Goal: Information Seeking & Learning: Check status

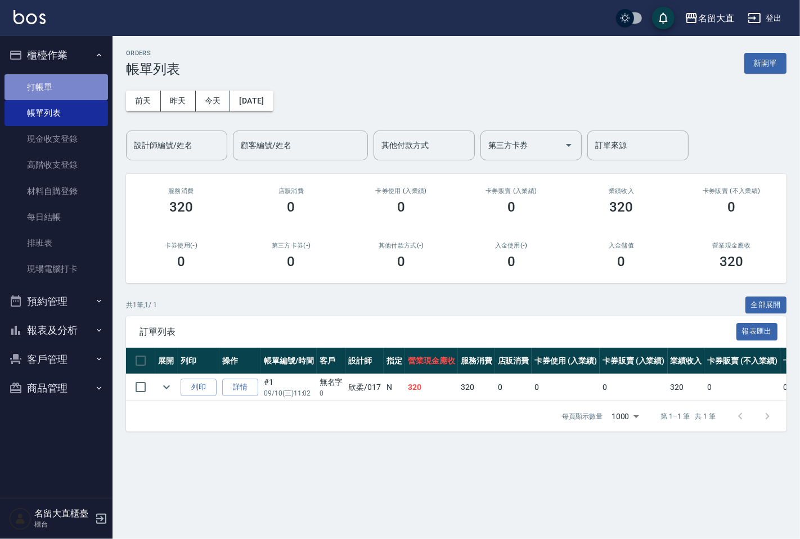
click at [31, 90] on link "打帳單" at bounding box center [57, 87] width 104 height 26
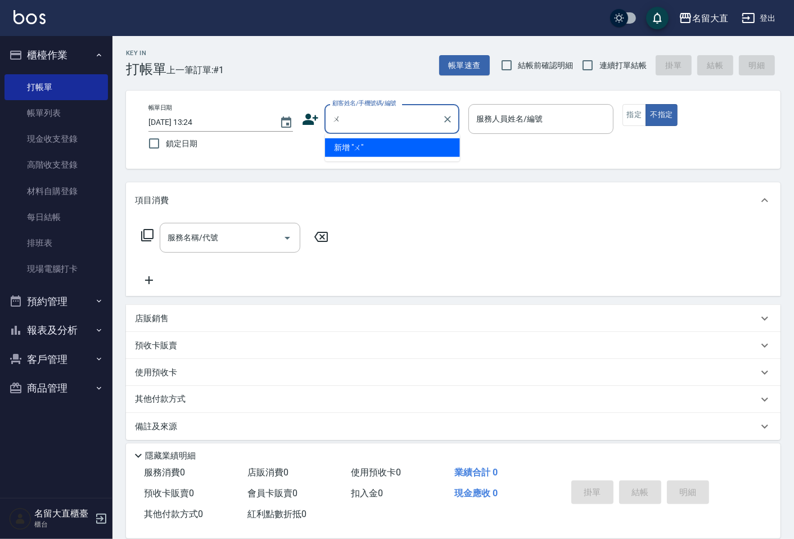
type input "ㄨ˙"
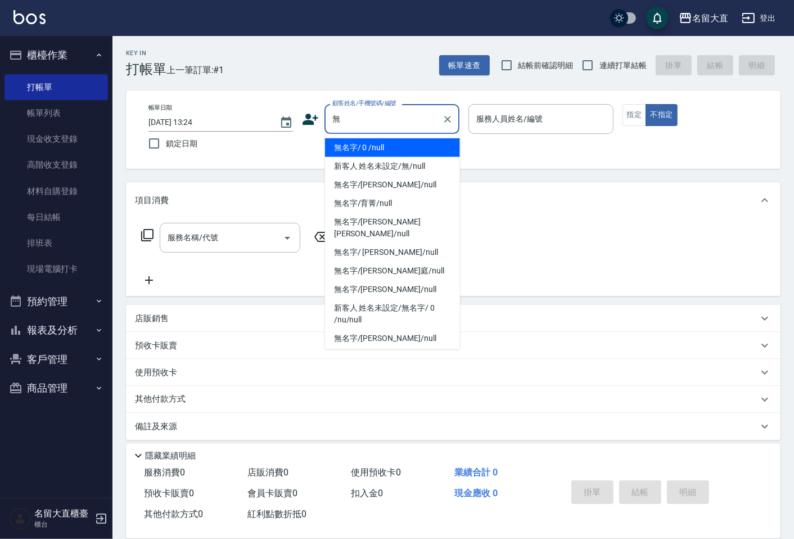
type input "無名字/ 0 /null"
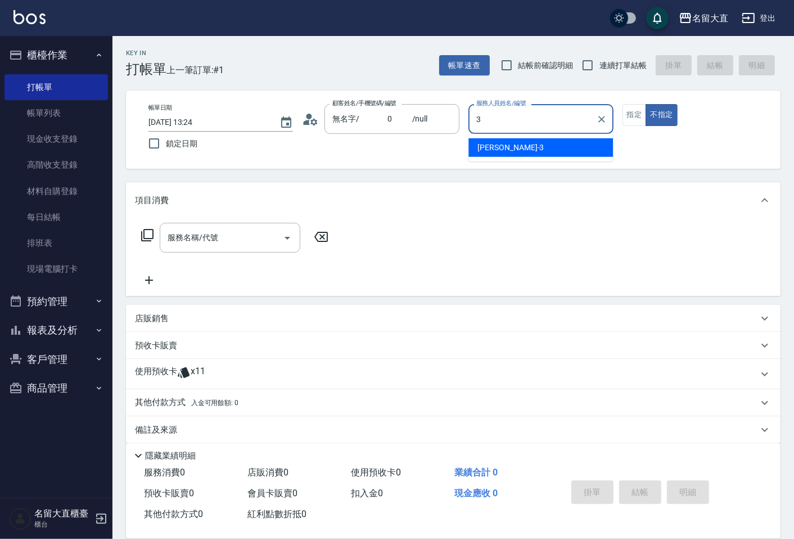
type input "[PERSON_NAME]3"
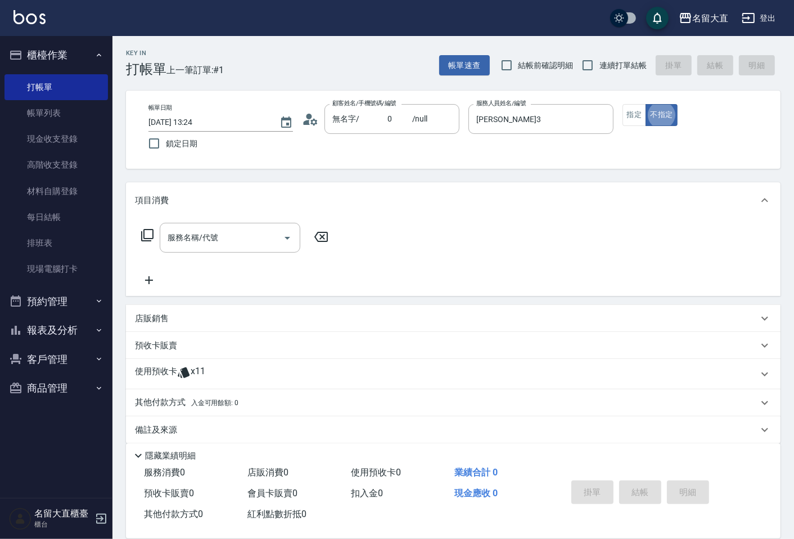
type button "false"
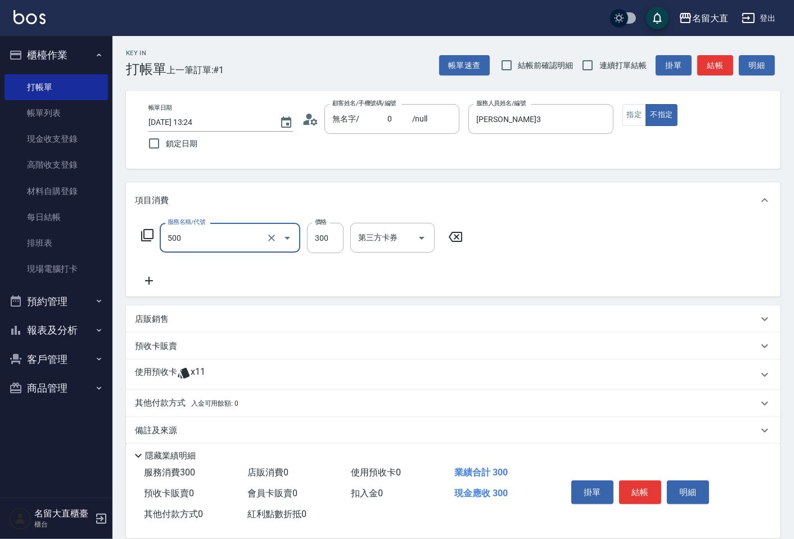
type input "洗髮(500)"
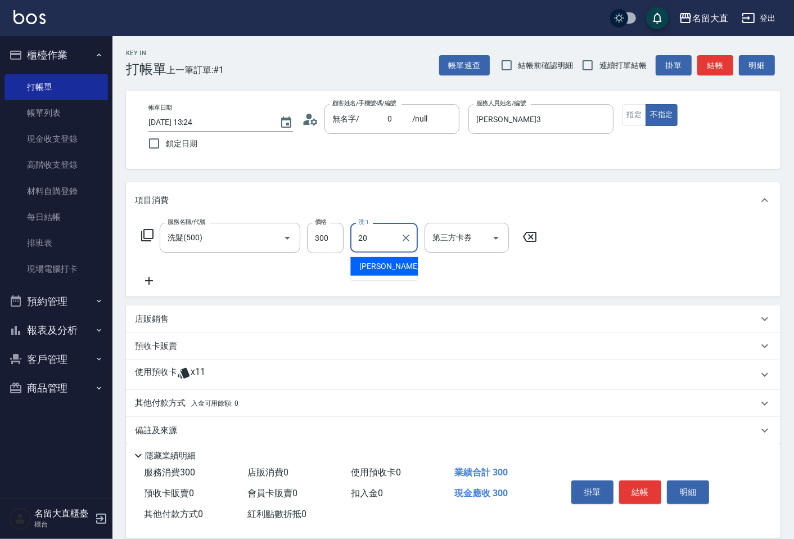
type input "詩雅-20"
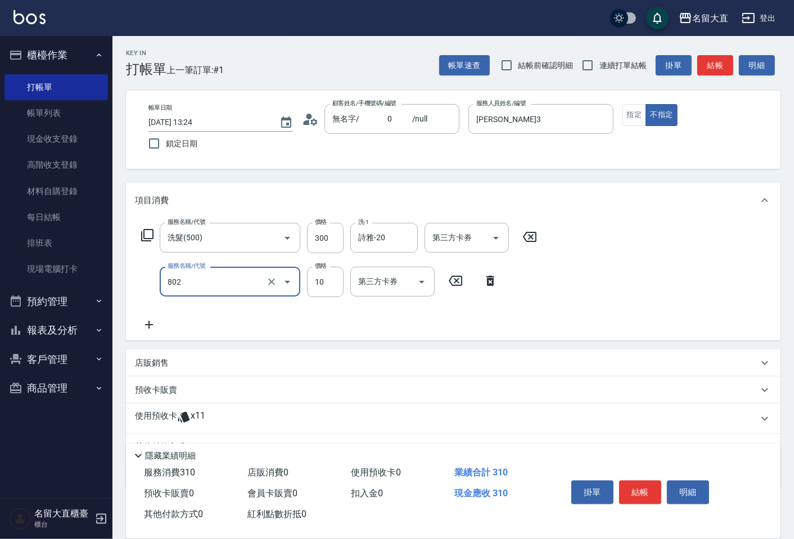
type input "潤絲(802)"
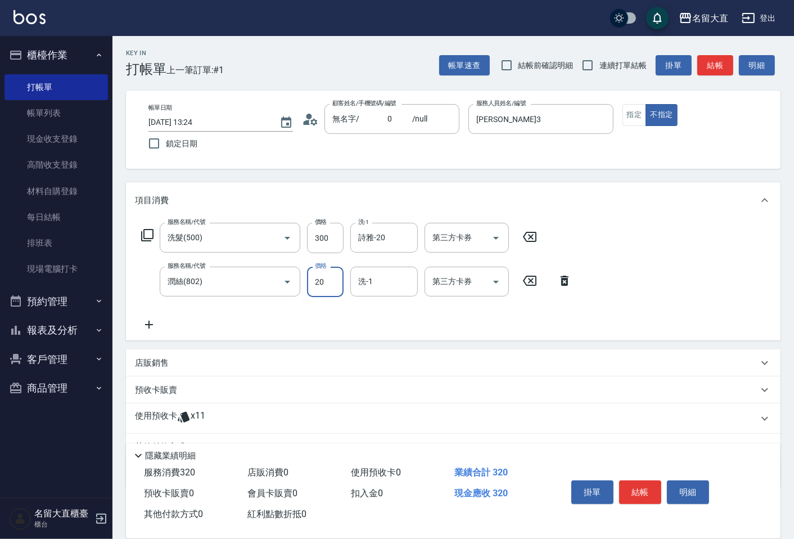
type input "20"
type input "詩雅-20"
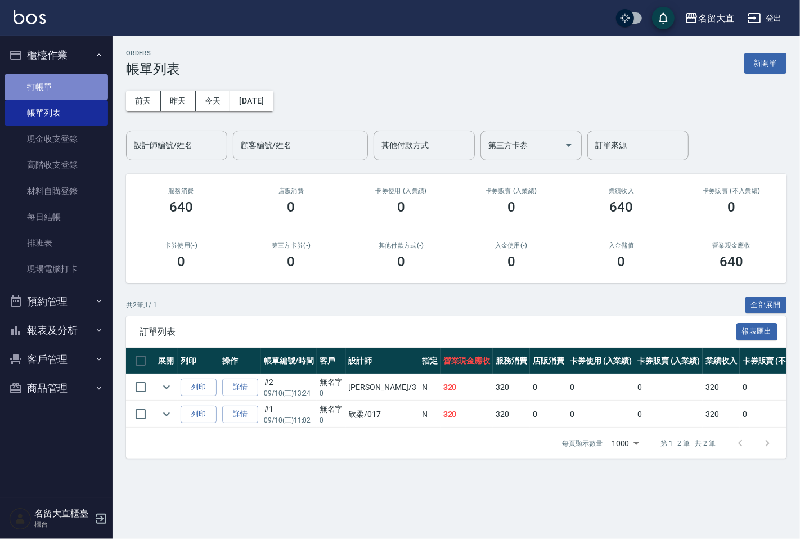
click at [74, 80] on link "打帳單" at bounding box center [57, 87] width 104 height 26
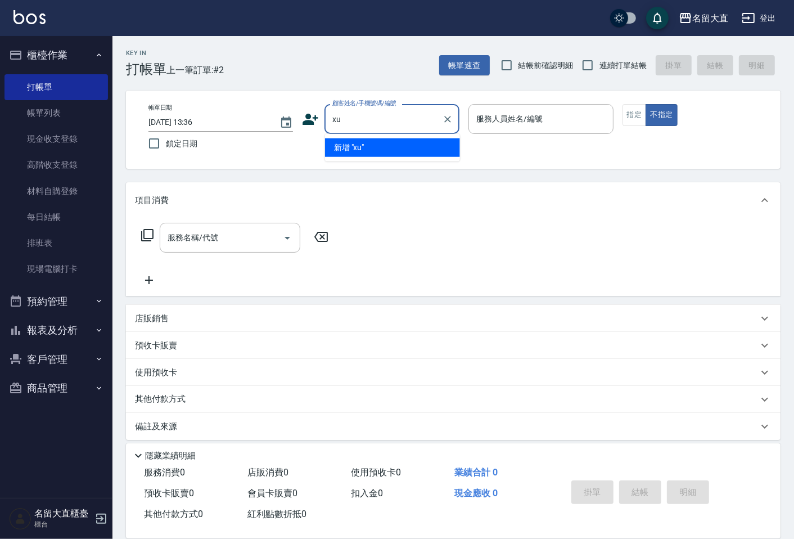
type input "x"
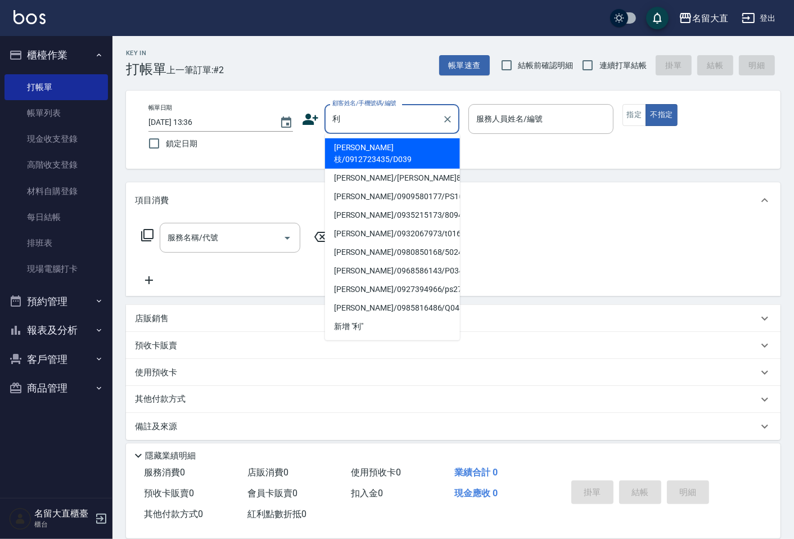
type input "[PERSON_NAME]枝/0912723435/D039"
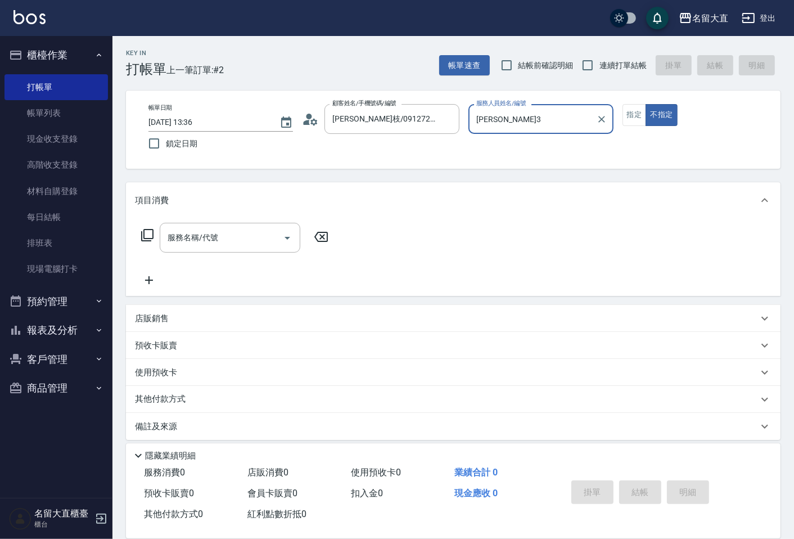
type input "[PERSON_NAME]3"
click at [646, 104] on button "不指定" at bounding box center [662, 115] width 32 height 22
type button "false"
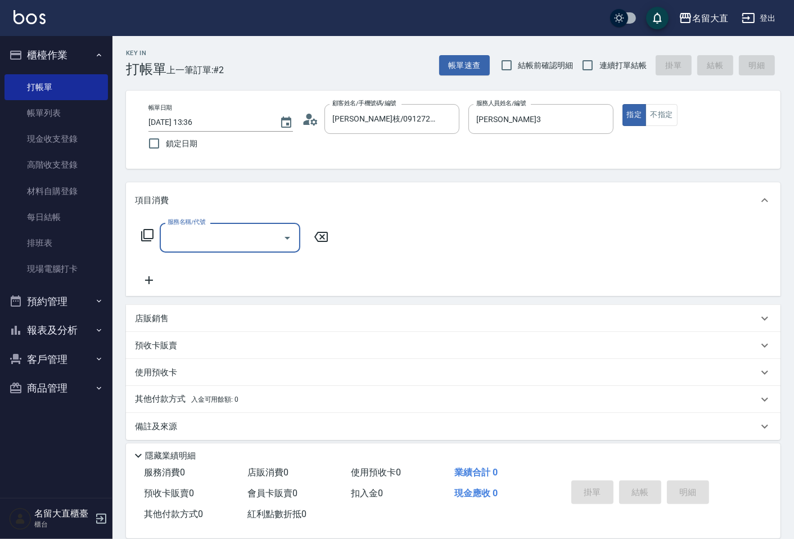
type input "5"
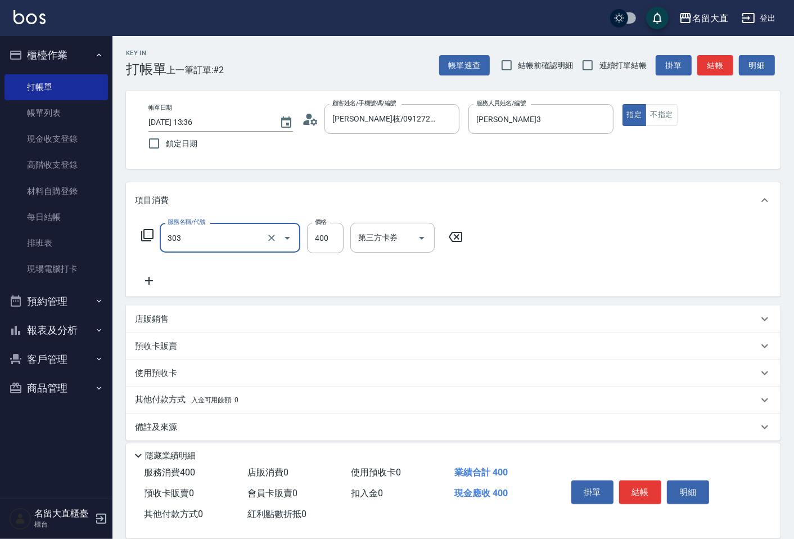
type input "剪髮(C級)(303)"
click at [595, 66] on input "連續打單結帳" at bounding box center [588, 65] width 24 height 24
checkbox input "true"
click at [710, 65] on button "結帳" at bounding box center [716, 65] width 36 height 21
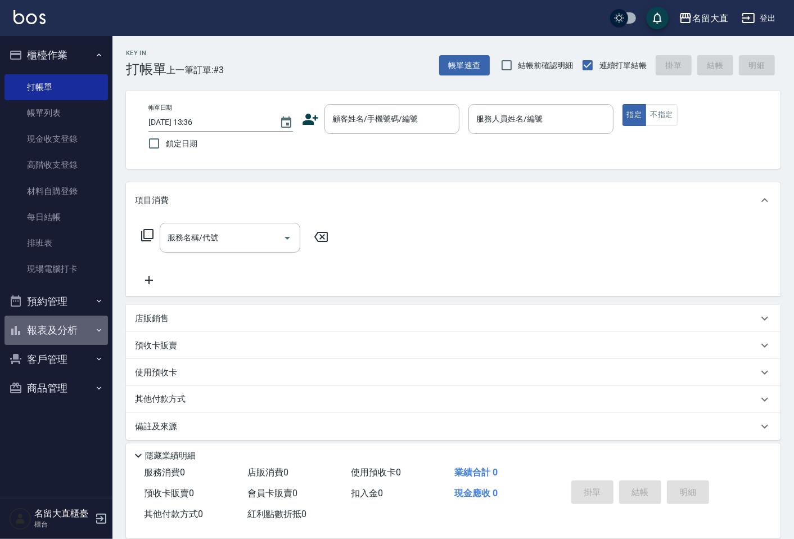
click at [62, 323] on button "報表及分析" at bounding box center [57, 330] width 104 height 29
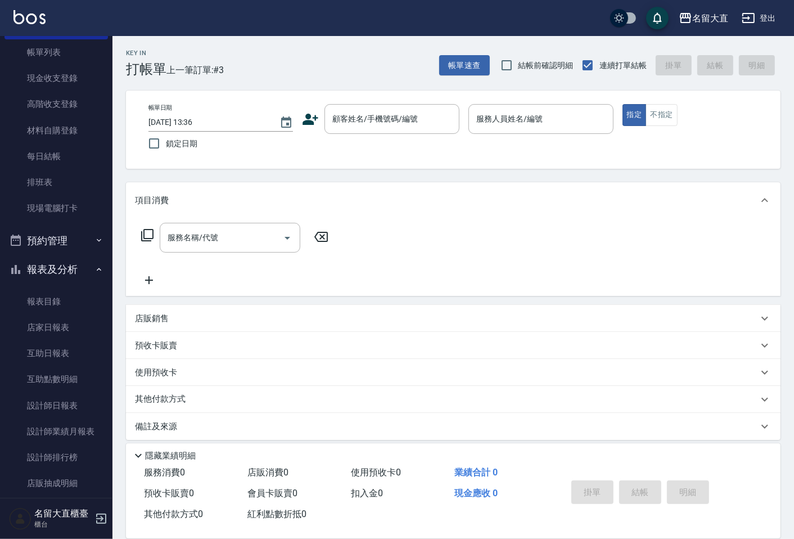
scroll to position [134, 0]
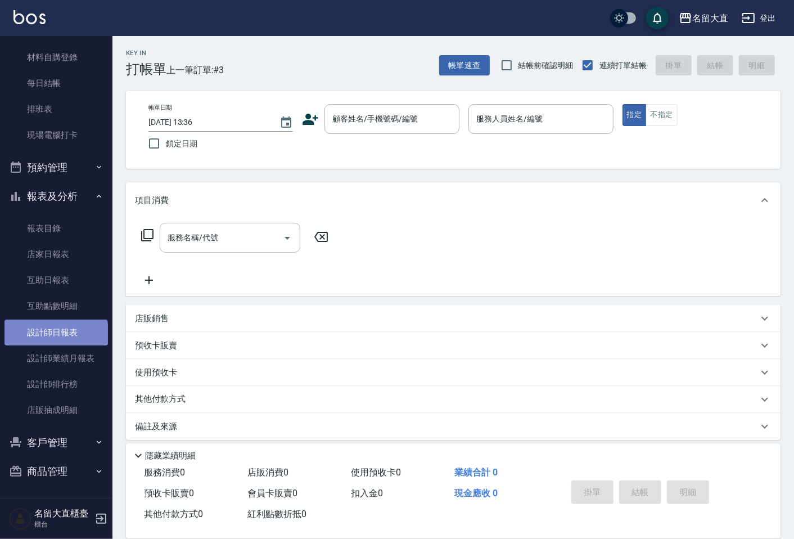
click at [55, 336] on link "設計師日報表" at bounding box center [57, 333] width 104 height 26
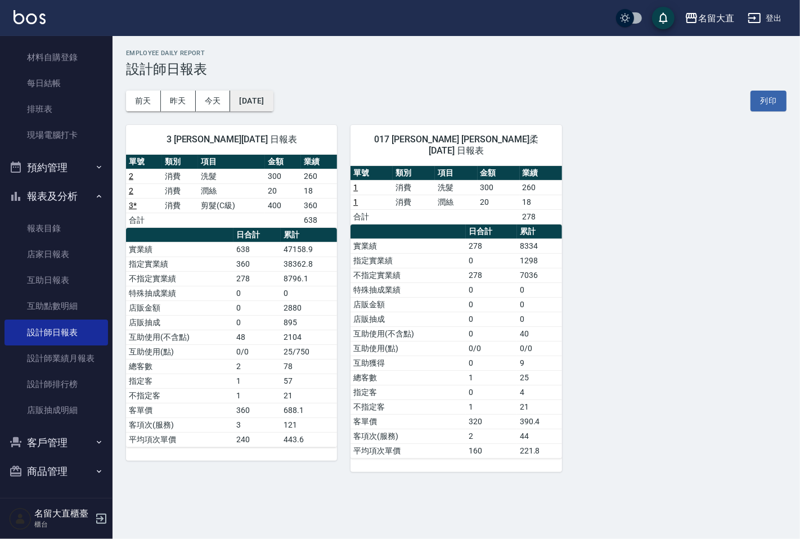
click at [271, 97] on button "[DATE]" at bounding box center [251, 101] width 43 height 21
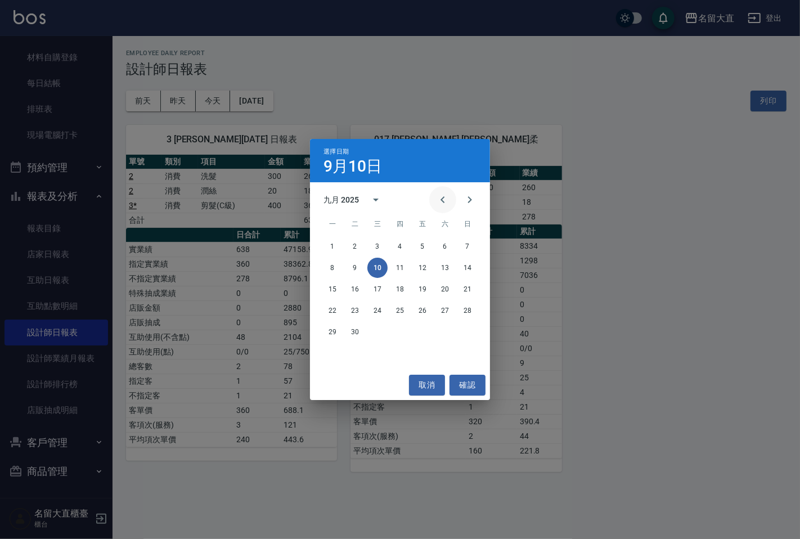
click at [438, 199] on icon "Previous month" at bounding box center [443, 200] width 14 height 14
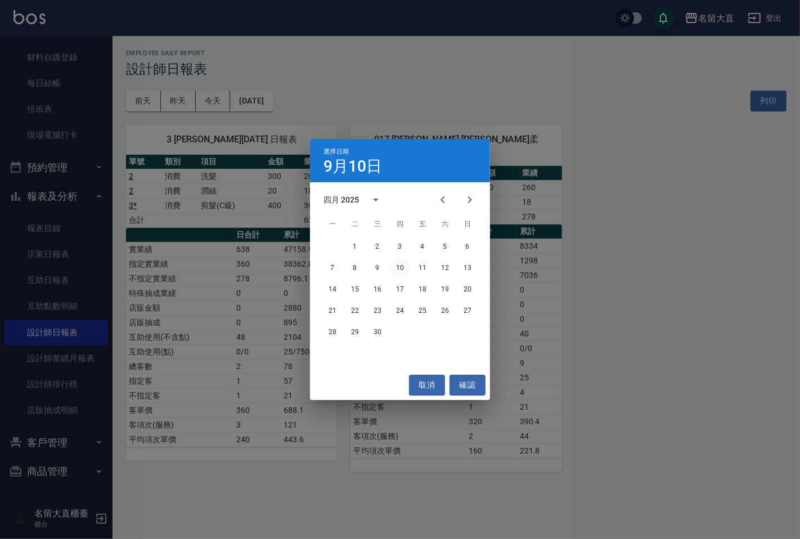
click at [403, 268] on button "10" at bounding box center [400, 268] width 20 height 20
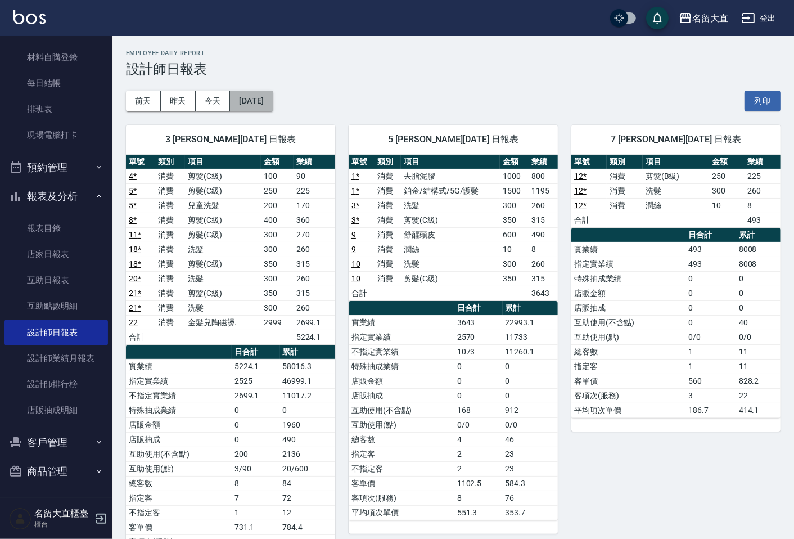
click at [273, 106] on button "[DATE]" at bounding box center [251, 101] width 43 height 21
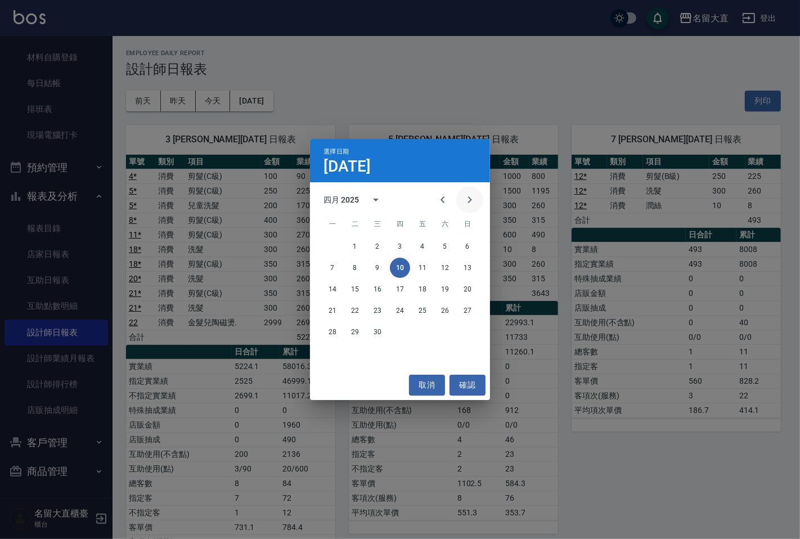
click at [464, 199] on icon "Next month" at bounding box center [470, 200] width 14 height 14
click at [448, 266] on button "10" at bounding box center [445, 268] width 20 height 20
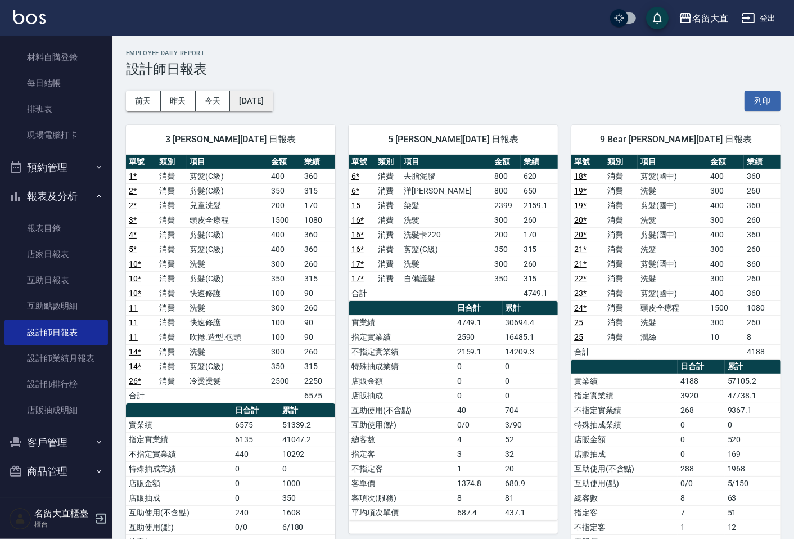
click at [273, 107] on button "[DATE]" at bounding box center [251, 101] width 43 height 21
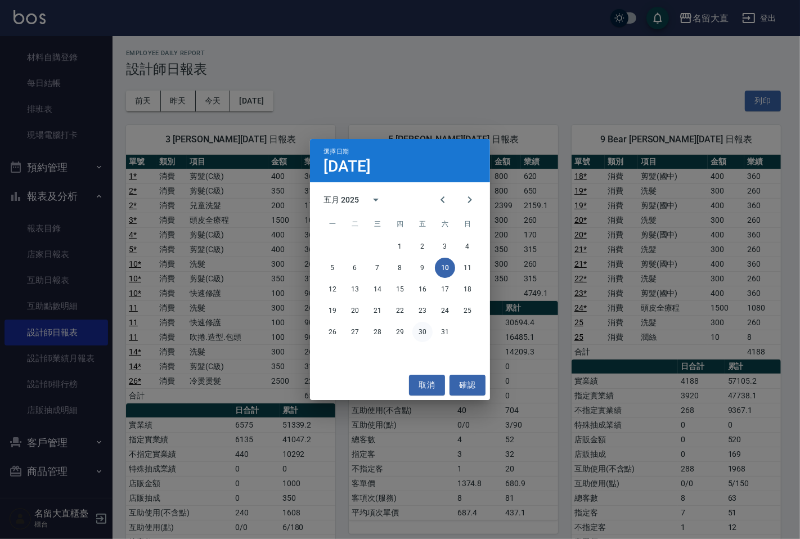
click at [424, 333] on button "30" at bounding box center [422, 332] width 20 height 20
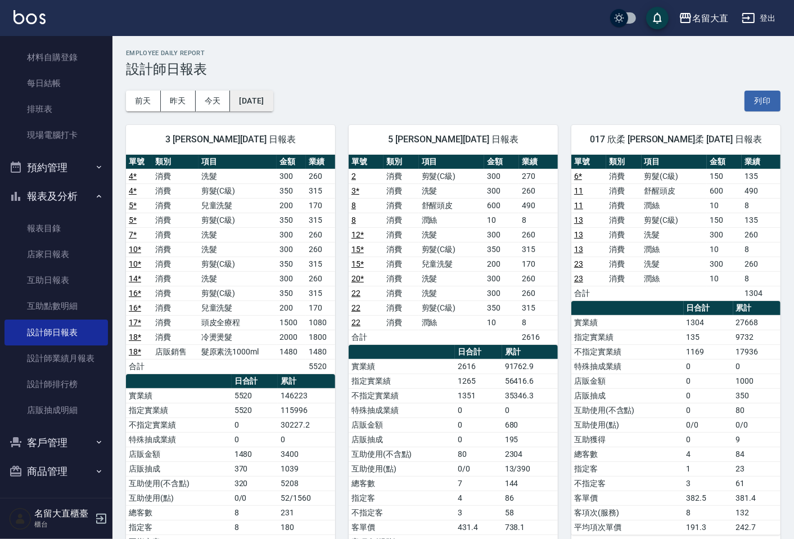
click at [273, 102] on button "[DATE]" at bounding box center [251, 101] width 43 height 21
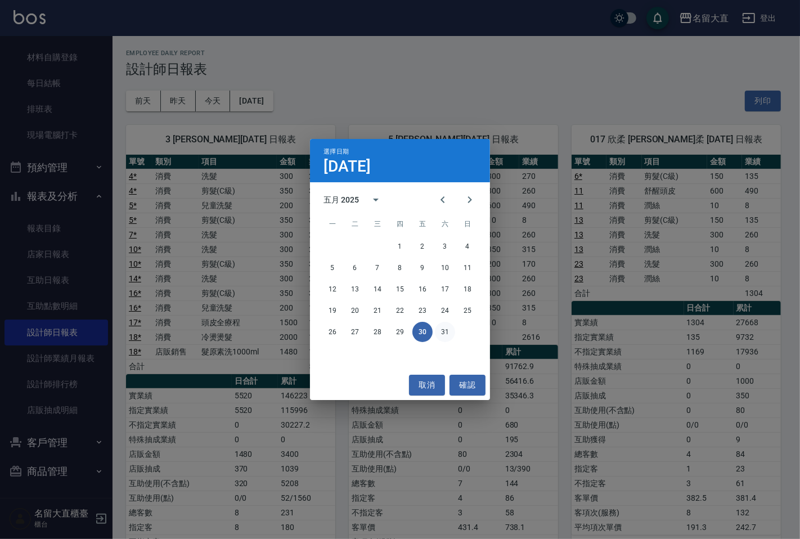
click at [443, 336] on button "31" at bounding box center [445, 332] width 20 height 20
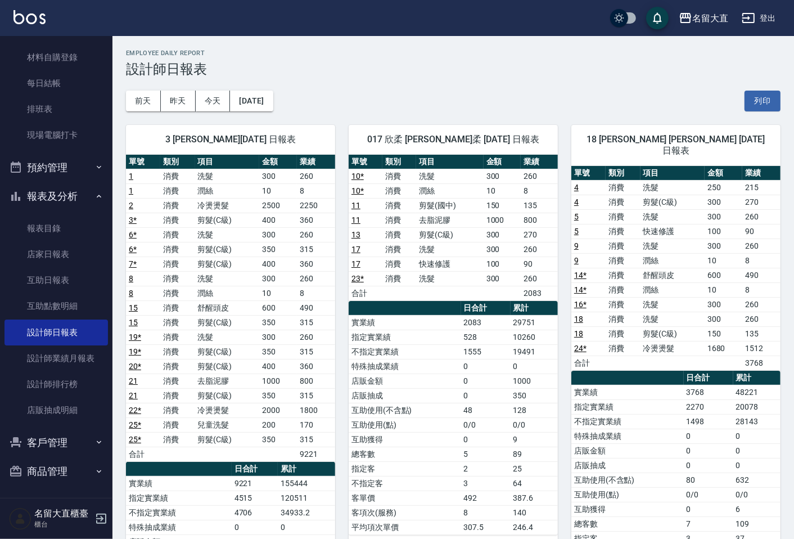
drag, startPoint x: 290, startPoint y: 94, endPoint x: 294, endPoint y: 102, distance: 9.3
click at [293, 98] on div "[DATE] [DATE] [DATE] [DATE] 列印" at bounding box center [453, 101] width 655 height 48
click at [273, 105] on button "[DATE]" at bounding box center [251, 101] width 43 height 21
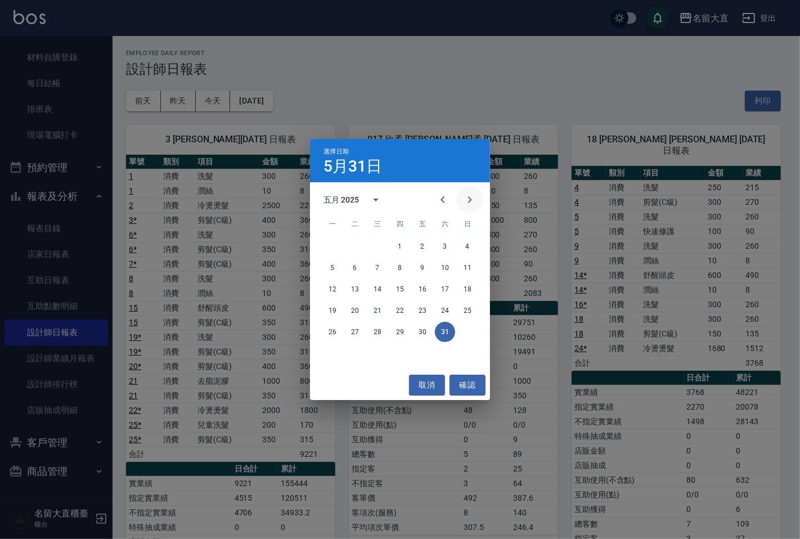
click at [469, 199] on icon "Next month" at bounding box center [470, 200] width 14 height 14
click at [358, 289] on button "10" at bounding box center [355, 289] width 20 height 20
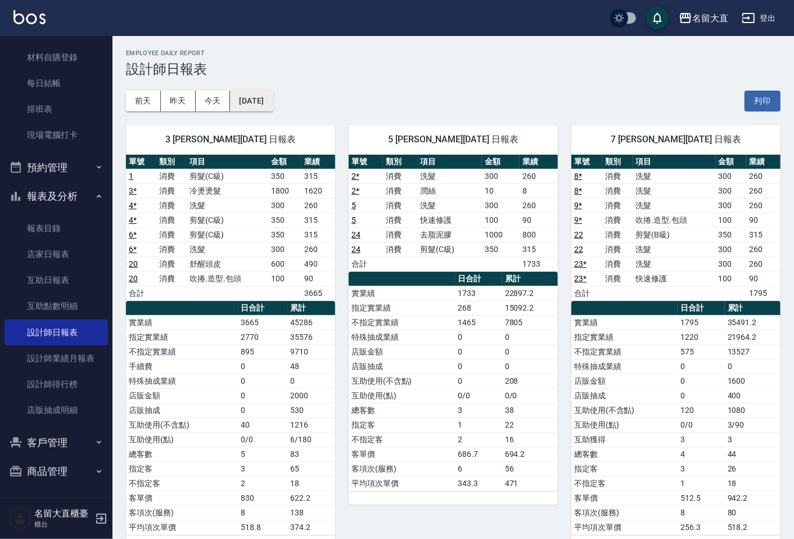
click at [269, 96] on button "[DATE]" at bounding box center [251, 101] width 43 height 21
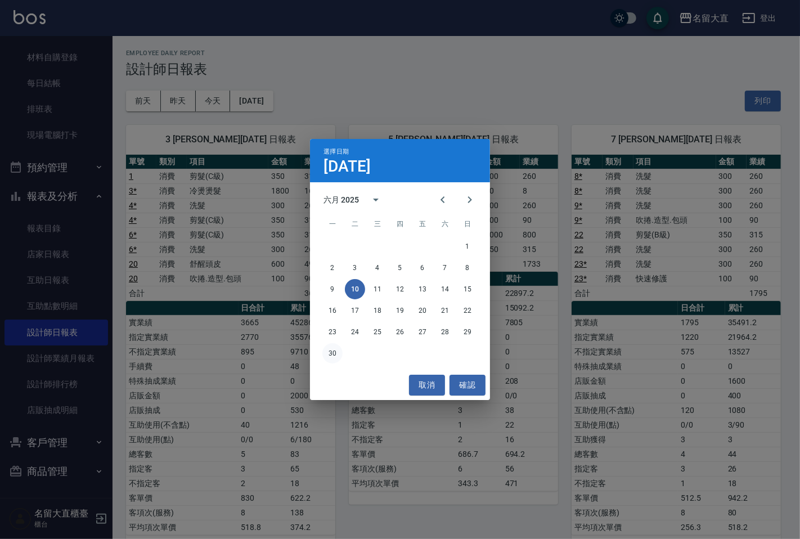
click at [329, 355] on button "30" at bounding box center [332, 353] width 20 height 20
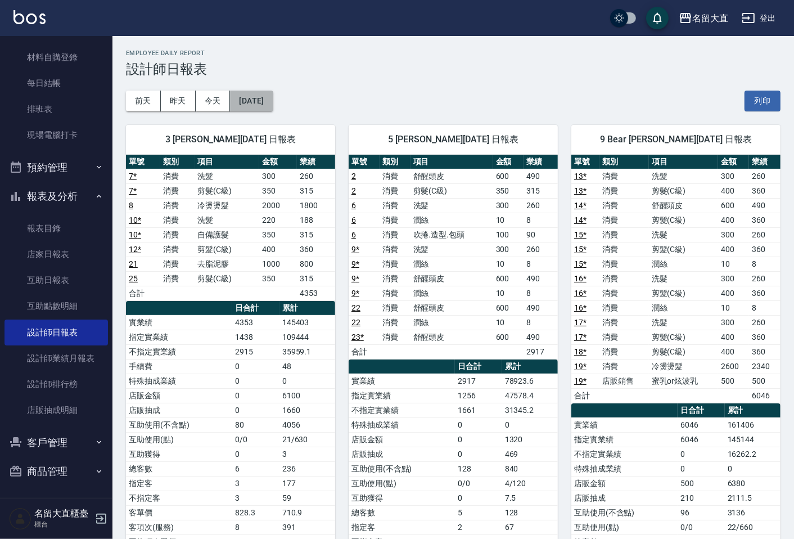
click at [273, 107] on button "[DATE]" at bounding box center [251, 101] width 43 height 21
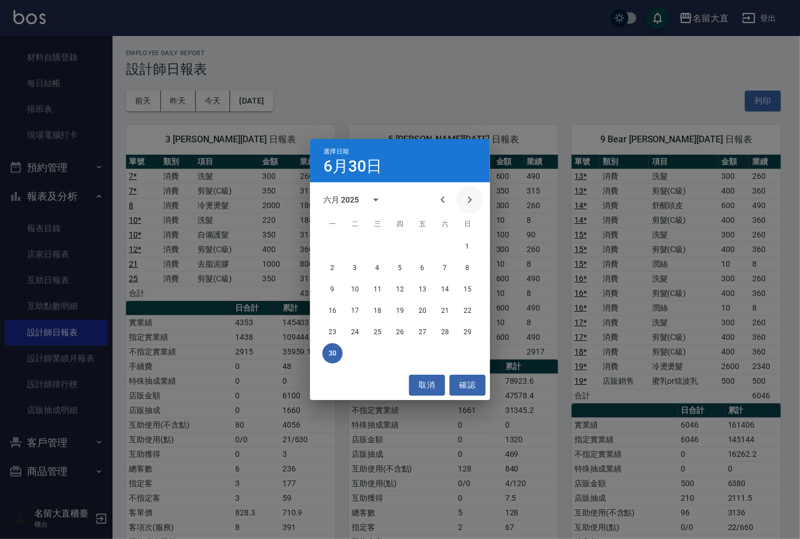
click at [470, 201] on icon "Next month" at bounding box center [470, 199] width 4 height 7
click at [380, 329] on button "30" at bounding box center [377, 332] width 20 height 20
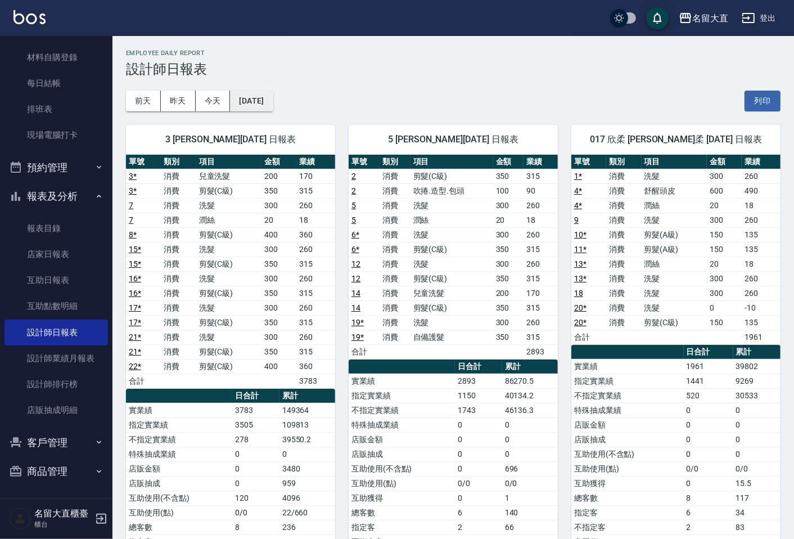
click at [268, 103] on button "[DATE]" at bounding box center [251, 101] width 43 height 21
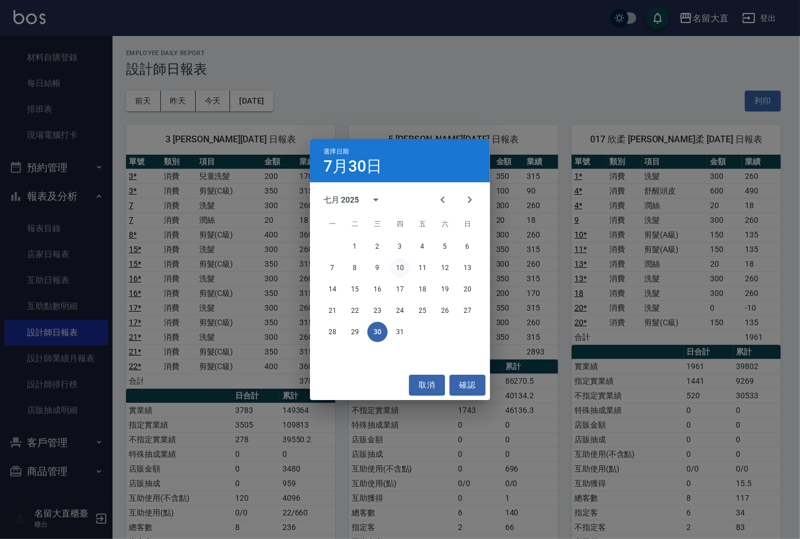
click at [397, 267] on button "10" at bounding box center [400, 268] width 20 height 20
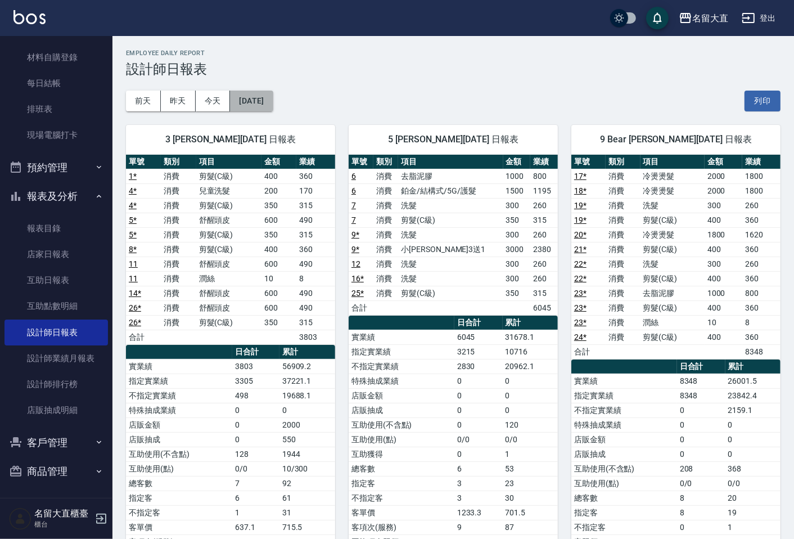
click at [273, 105] on button "[DATE]" at bounding box center [251, 101] width 43 height 21
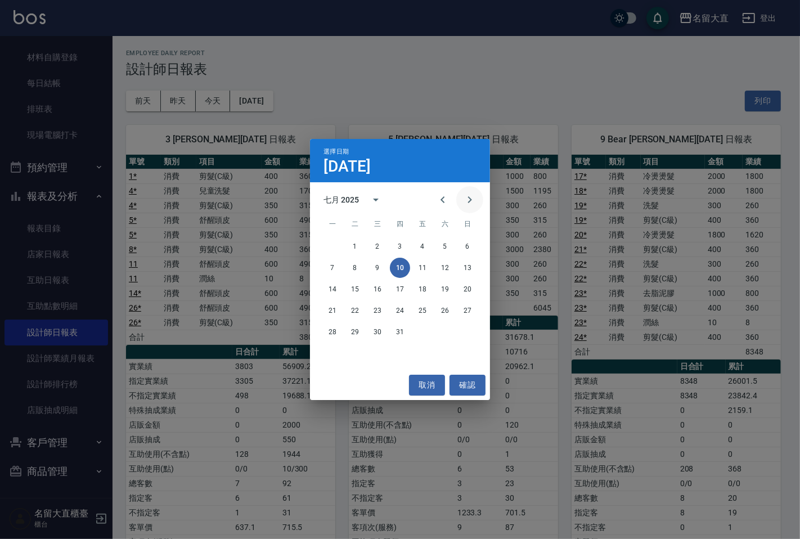
click at [469, 197] on icon "Next month" at bounding box center [470, 199] width 4 height 7
click at [464, 268] on button "10" at bounding box center [467, 268] width 20 height 20
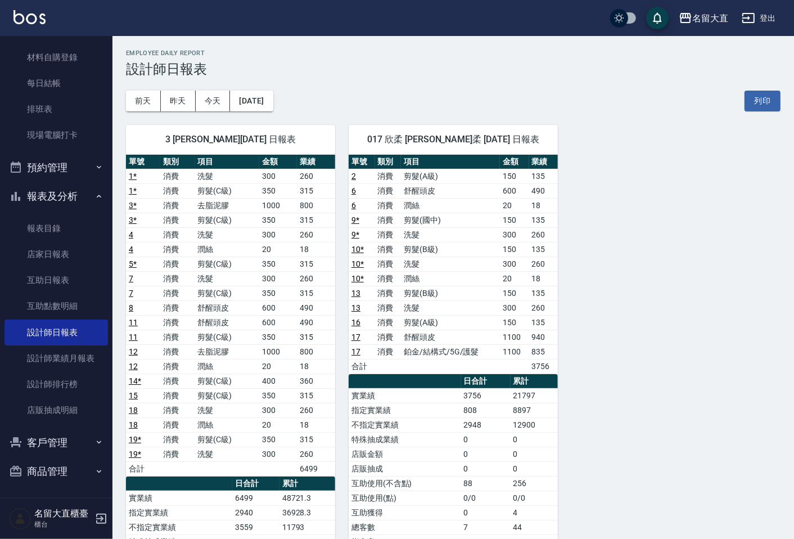
click at [623, 167] on div "3 [PERSON_NAME][DATE] 日報表 單號 類別 項目 金額 業績 1 * 消費 洗髮 300 260 1 * 消費 剪髮(C級) 350 31…" at bounding box center [447, 410] width 668 height 598
